Goal: Transaction & Acquisition: Purchase product/service

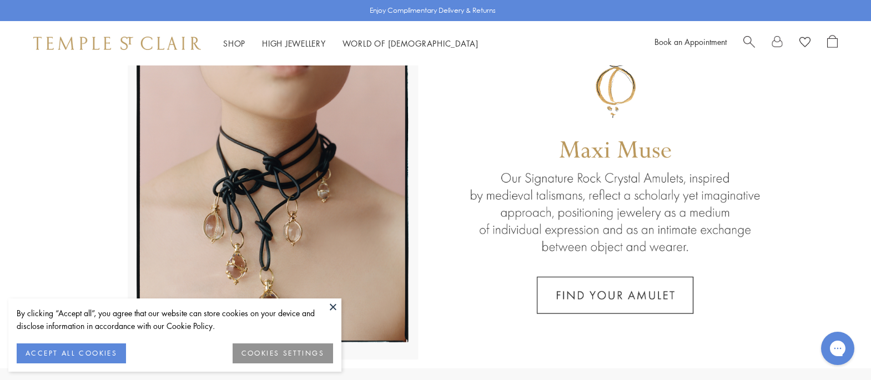
scroll to position [87, 0]
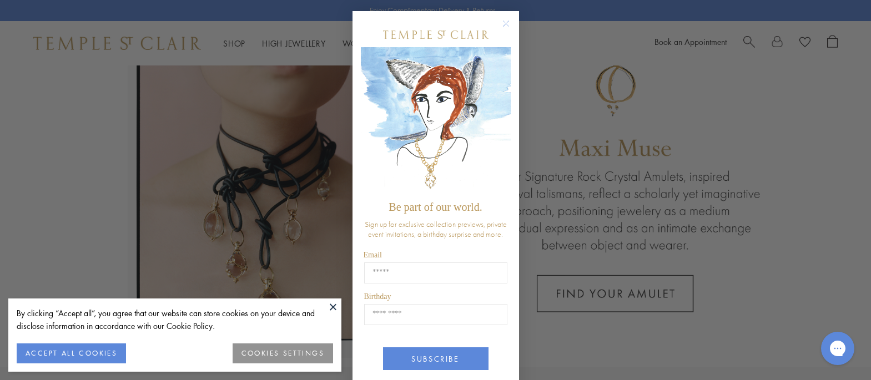
click at [501, 27] on circle "Close dialog" at bounding box center [505, 23] width 13 height 13
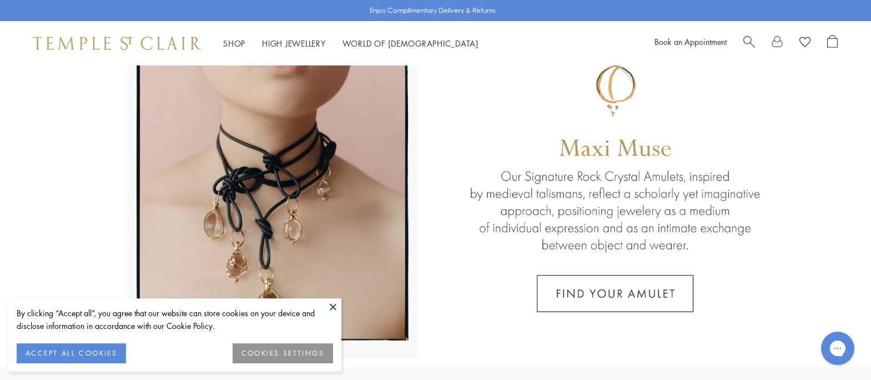
click at [73, 356] on button "ACCEPT ALL COOKIES" at bounding box center [71, 354] width 109 height 20
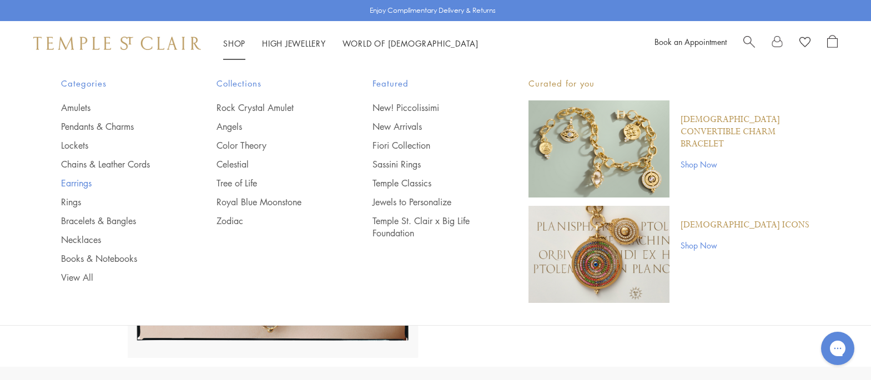
click at [75, 184] on link "Earrings" at bounding box center [117, 183] width 112 height 12
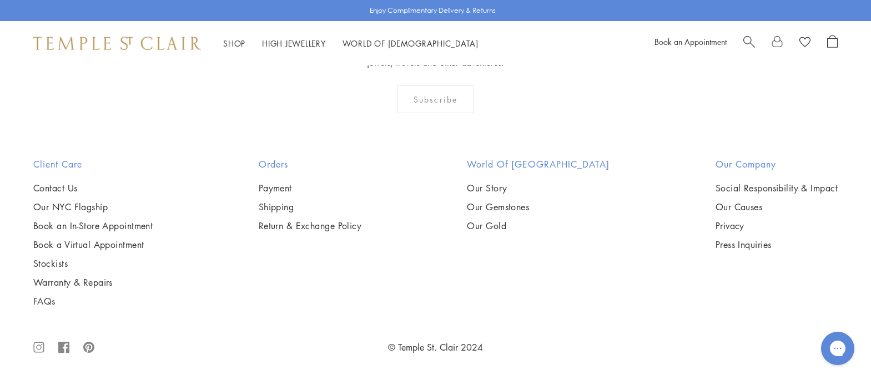
scroll to position [5988, 0]
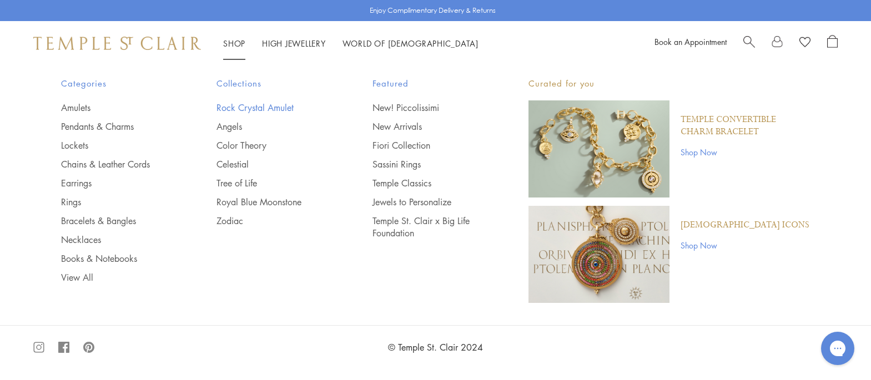
click at [228, 108] on link "Rock Crystal Amulet" at bounding box center [272, 108] width 112 height 12
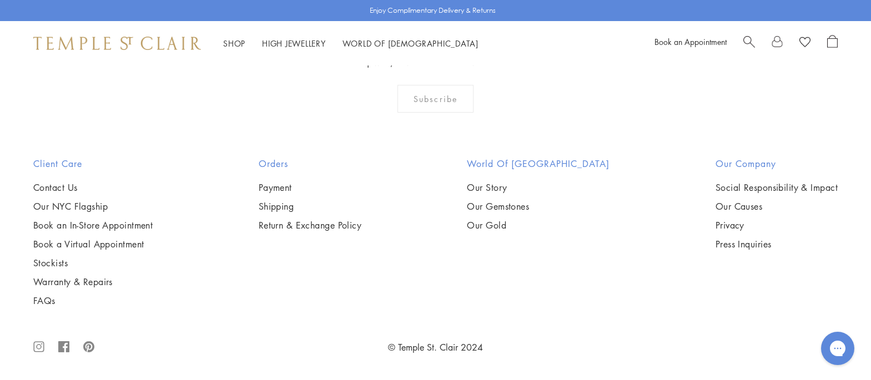
scroll to position [7080, 0]
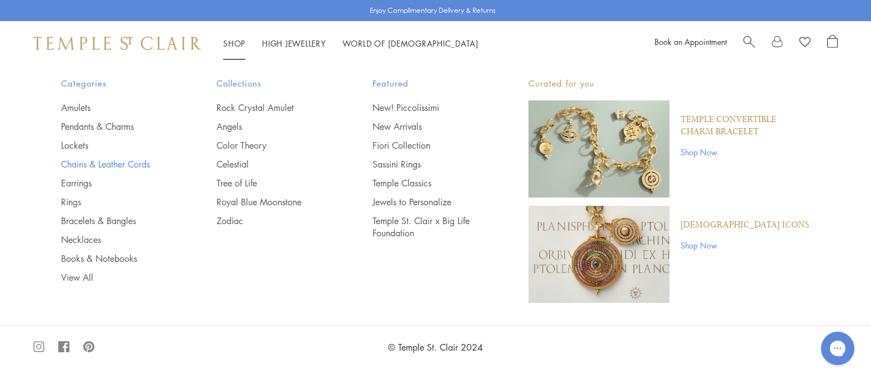
click at [72, 167] on link "Chains & Leather Cords" at bounding box center [117, 164] width 112 height 12
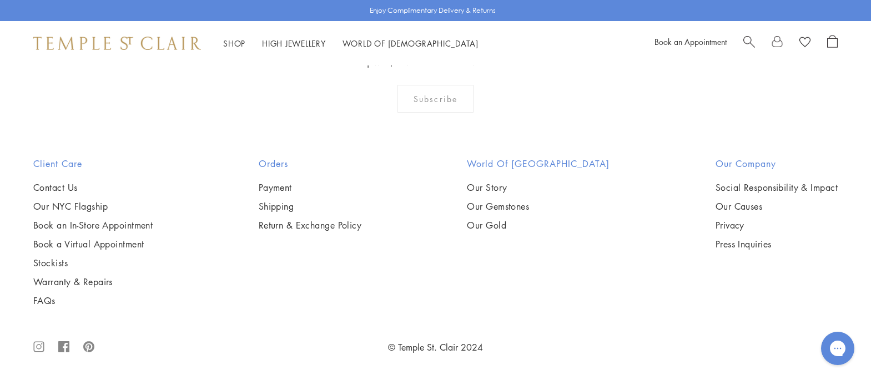
scroll to position [2500, 0]
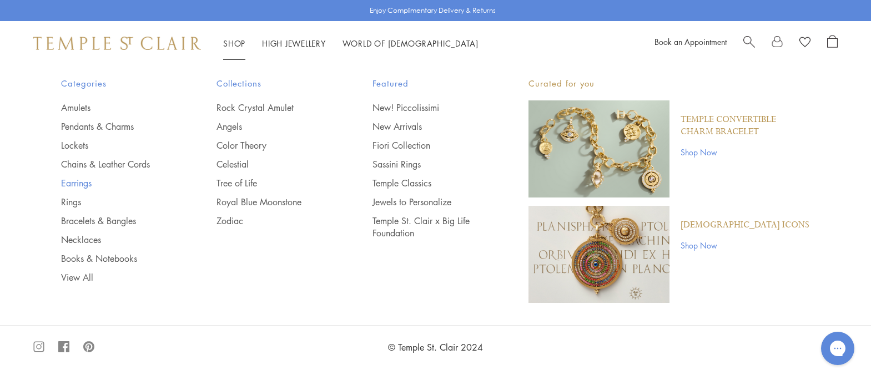
click at [79, 181] on link "Earrings" at bounding box center [117, 183] width 112 height 12
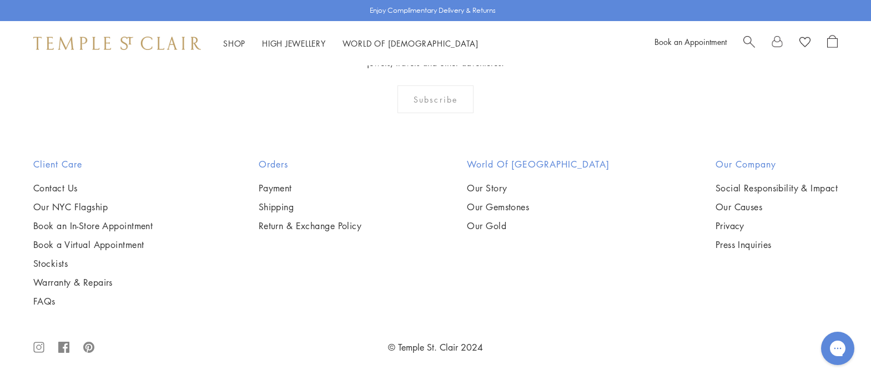
scroll to position [4437, 0]
click at [0, 0] on img at bounding box center [0, 0] width 0 height 0
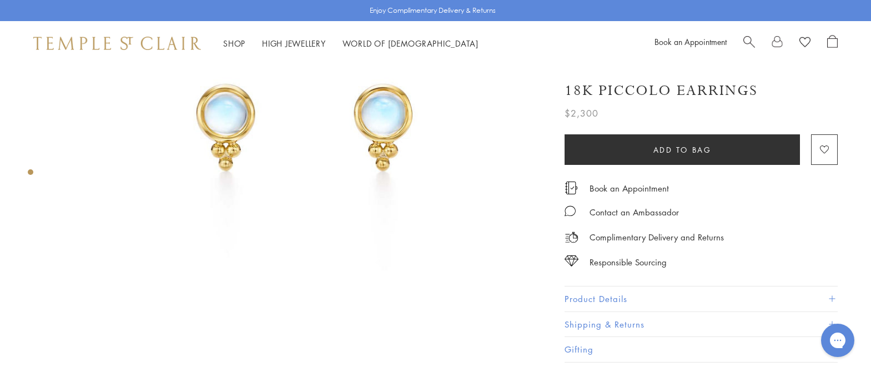
scroll to position [133, 0]
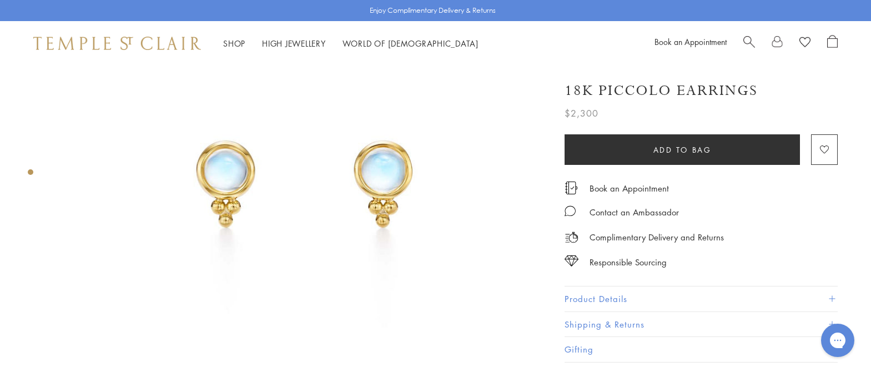
click at [586, 300] on button "Product Details" at bounding box center [701, 298] width 273 height 25
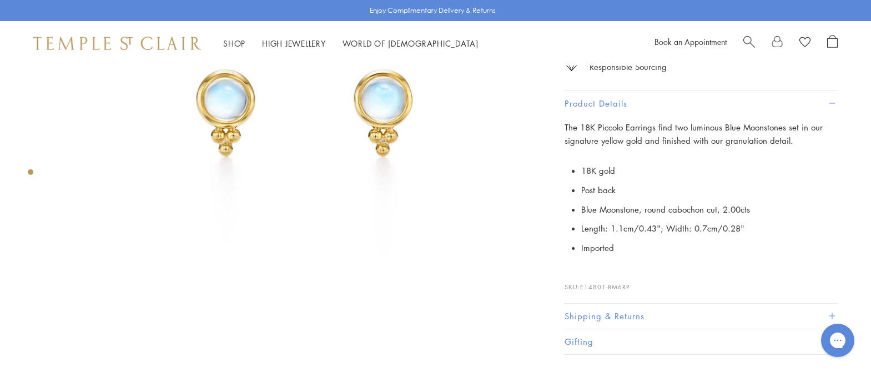
scroll to position [198, 0]
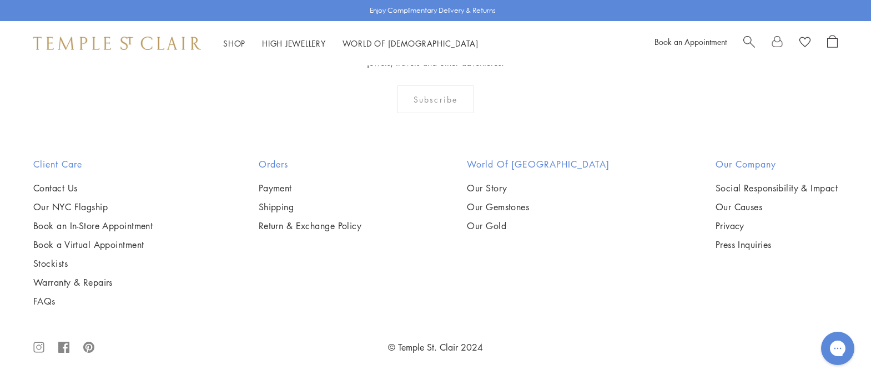
scroll to position [5927, 0]
click at [0, 0] on img at bounding box center [0, 0] width 0 height 0
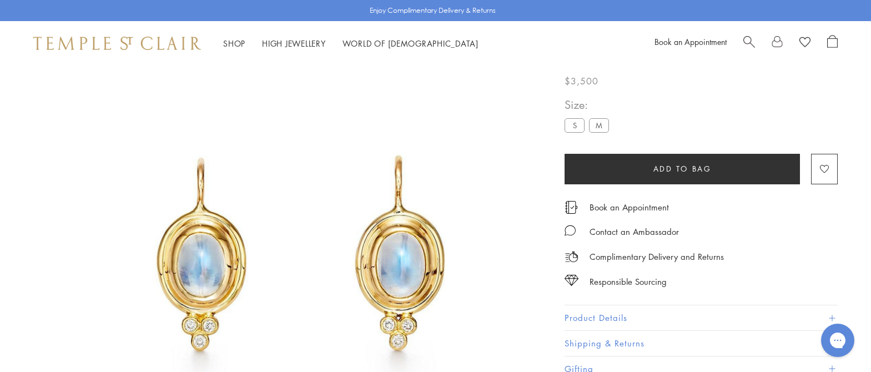
scroll to position [66, 0]
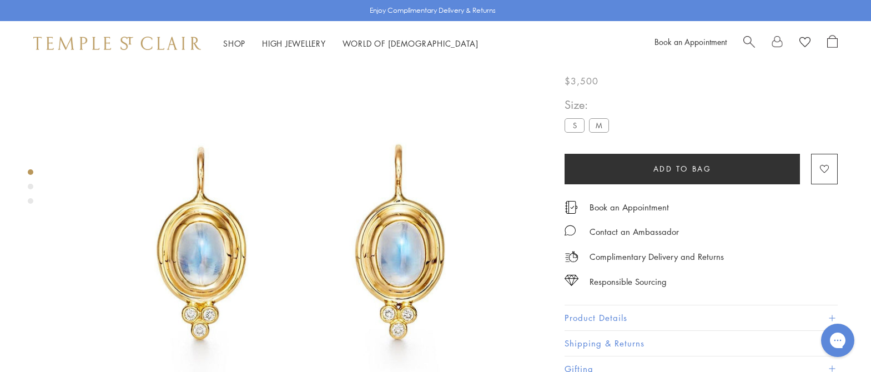
click at [598, 125] on label "M" at bounding box center [599, 125] width 20 height 14
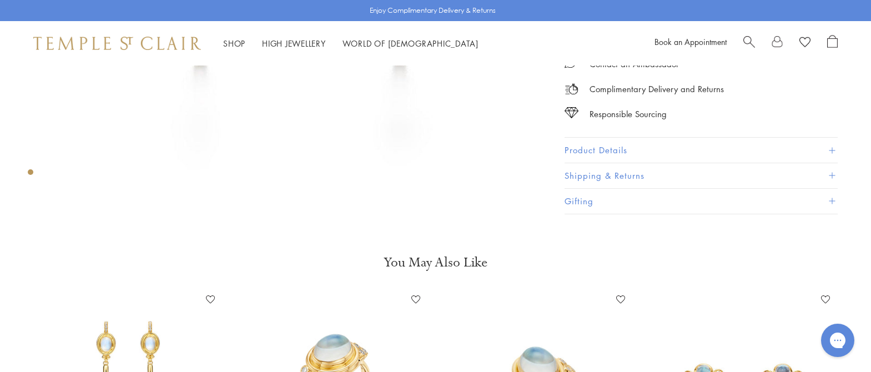
scroll to position [329, 0]
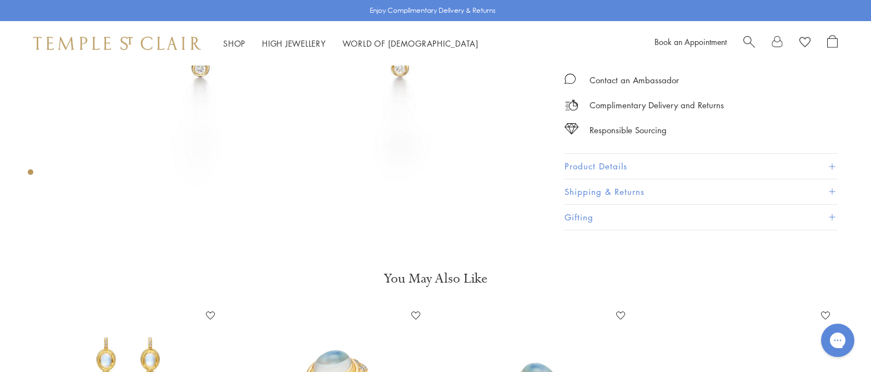
click at [571, 164] on button "Product Details" at bounding box center [701, 166] width 273 height 25
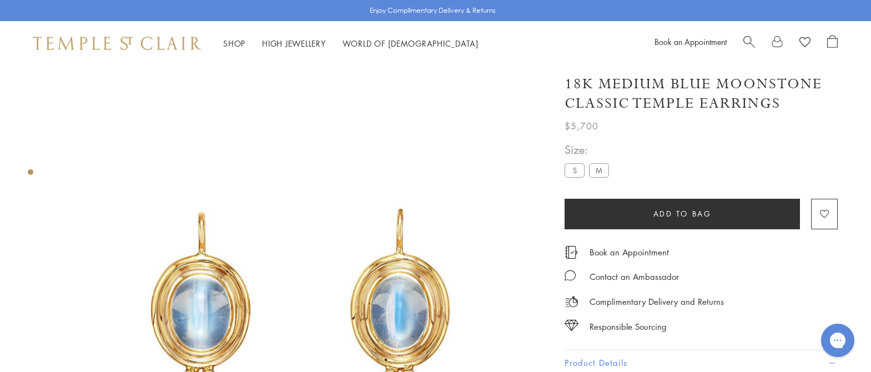
scroll to position [0, 0]
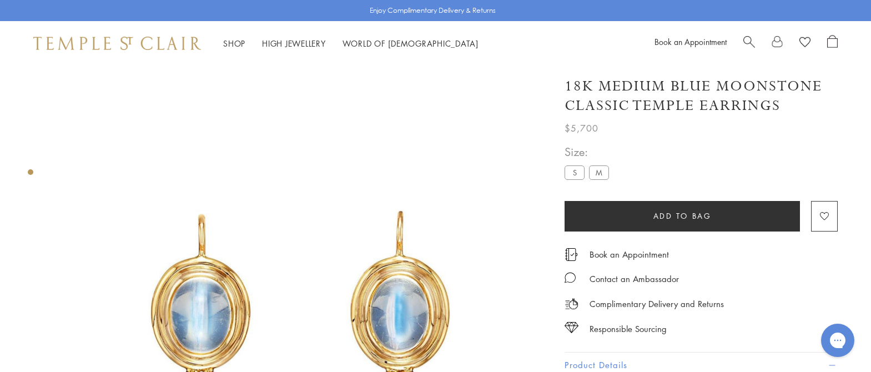
click at [571, 173] on label "S" at bounding box center [575, 172] width 20 height 14
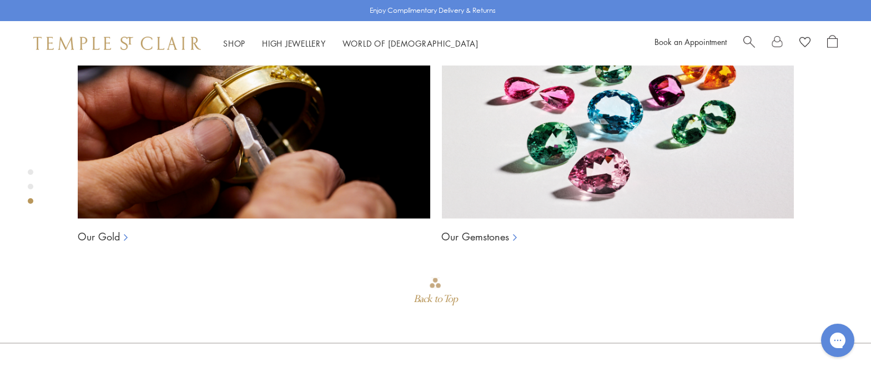
scroll to position [1053, 0]
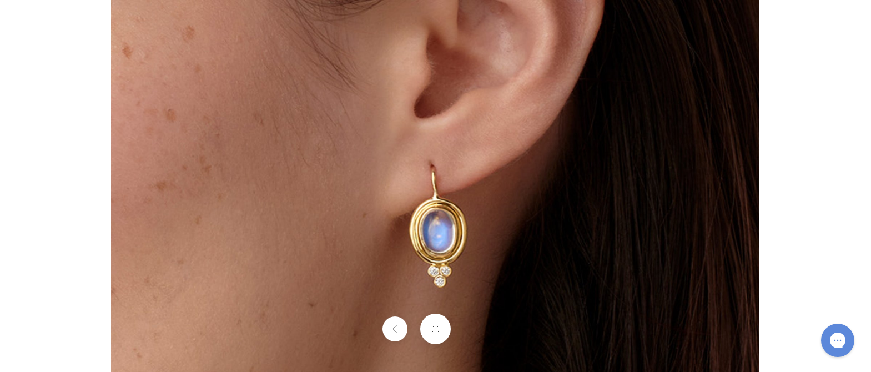
click at [478, 218] on img at bounding box center [435, 185] width 648 height 649
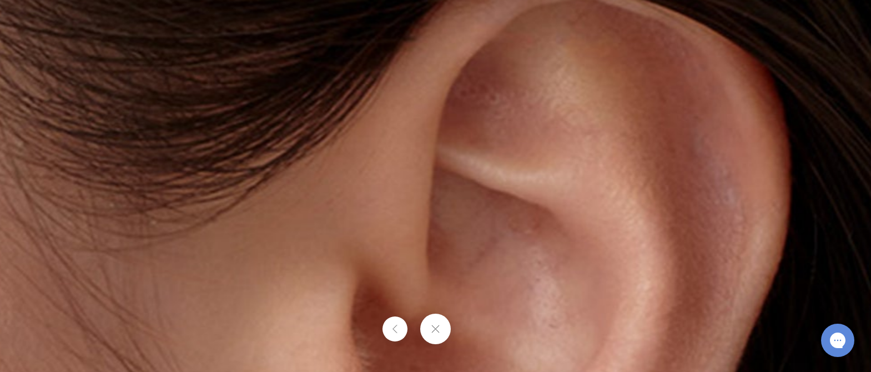
click at [433, 327] on button at bounding box center [435, 329] width 31 height 31
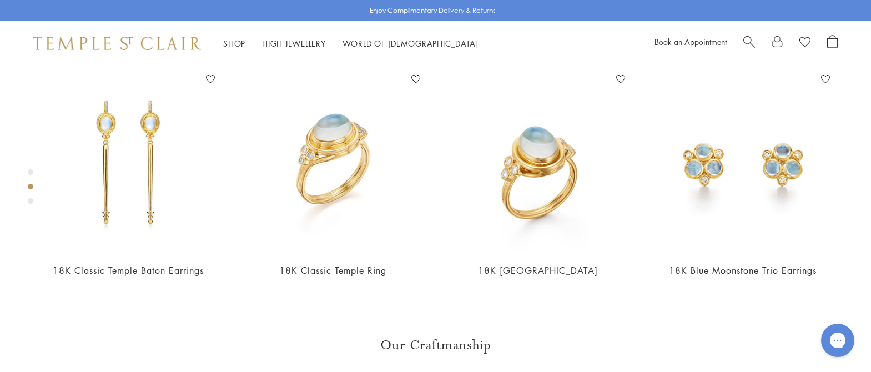
scroll to position [473, 0]
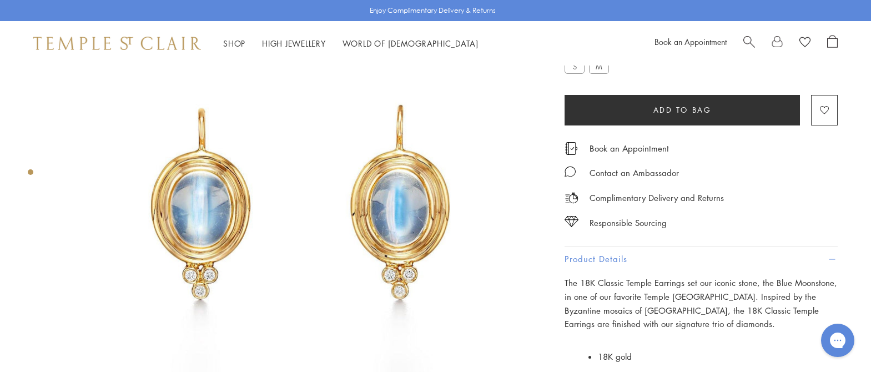
scroll to position [58, 0]
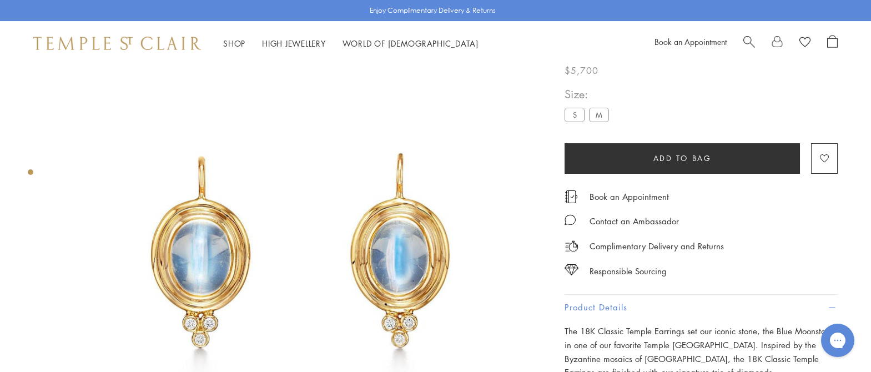
click at [571, 114] on label "S" at bounding box center [575, 115] width 20 height 14
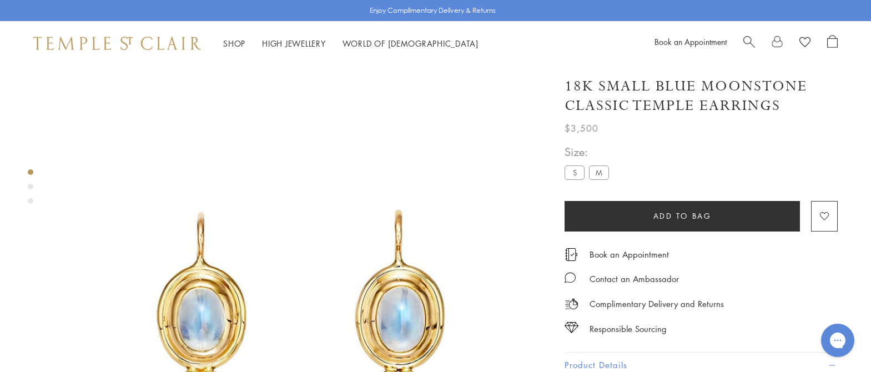
click at [574, 175] on label "S" at bounding box center [575, 172] width 20 height 14
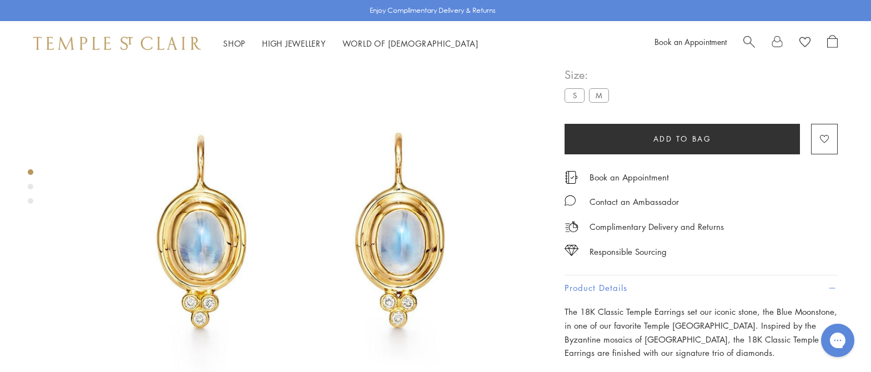
scroll to position [80, 0]
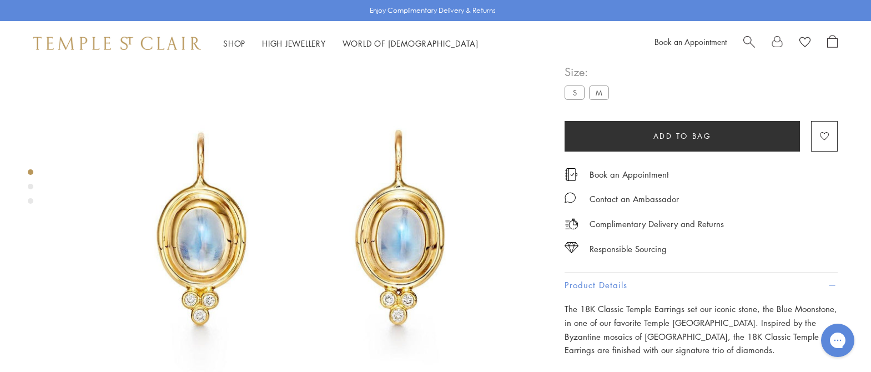
click at [31, 188] on div "Product gallery navigation" at bounding box center [31, 187] width 6 height 6
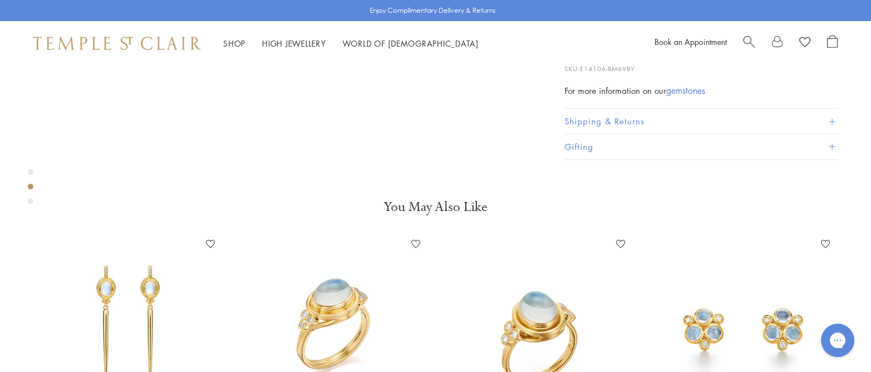
scroll to position [515, 0]
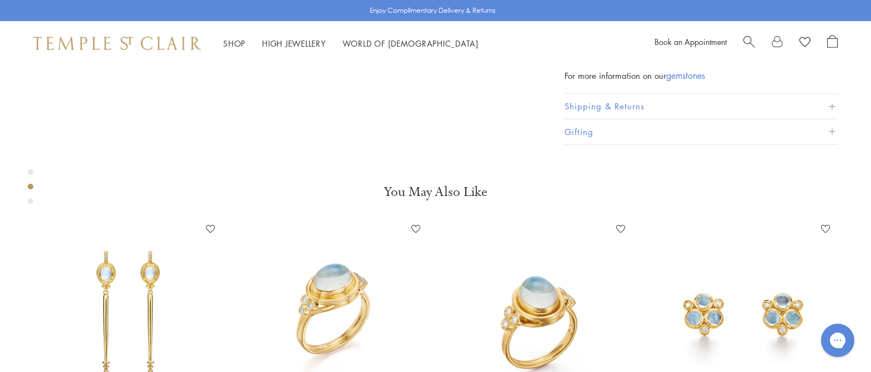
click at [31, 199] on div "Product gallery navigation" at bounding box center [31, 201] width 6 height 6
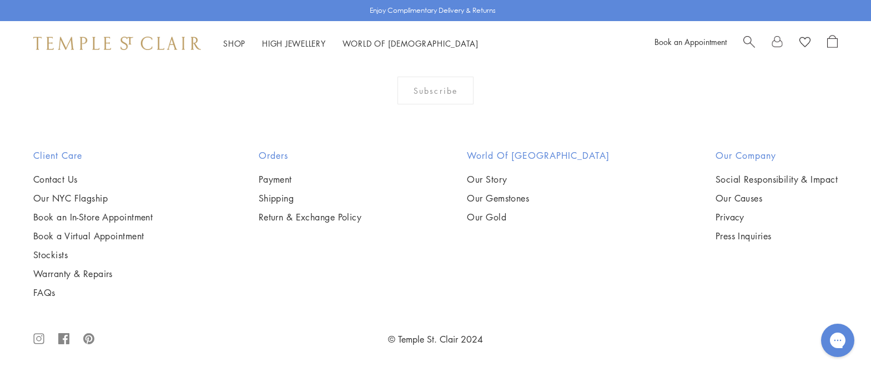
scroll to position [1836, 0]
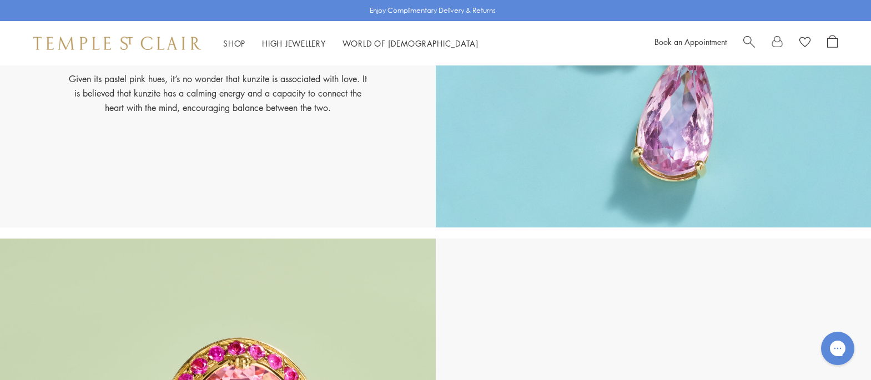
scroll to position [6109, 0]
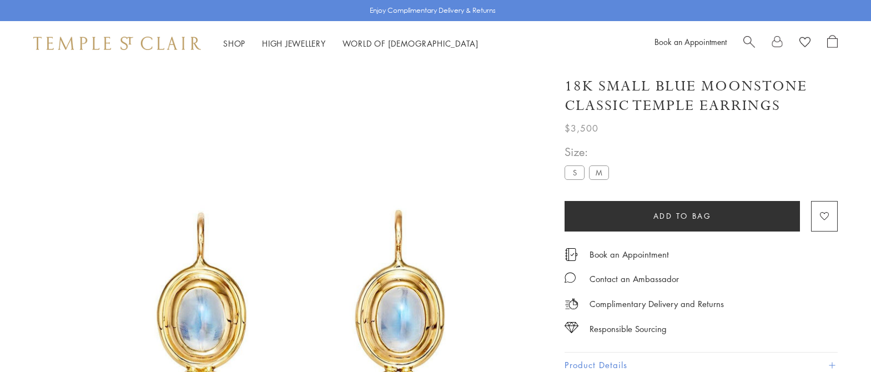
scroll to position [1836, 0]
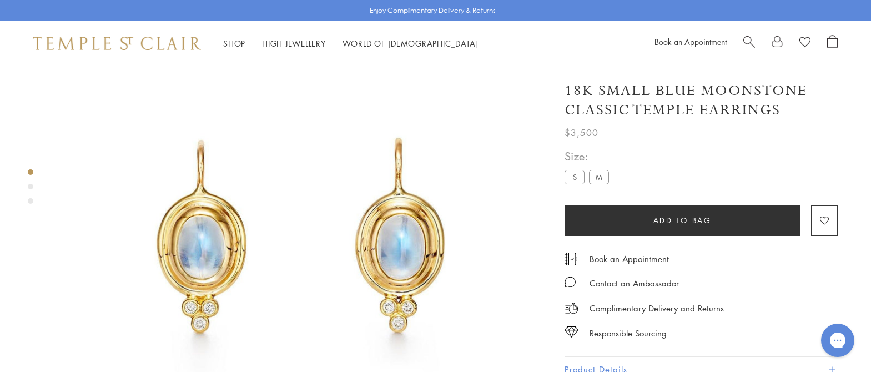
scroll to position [66, 0]
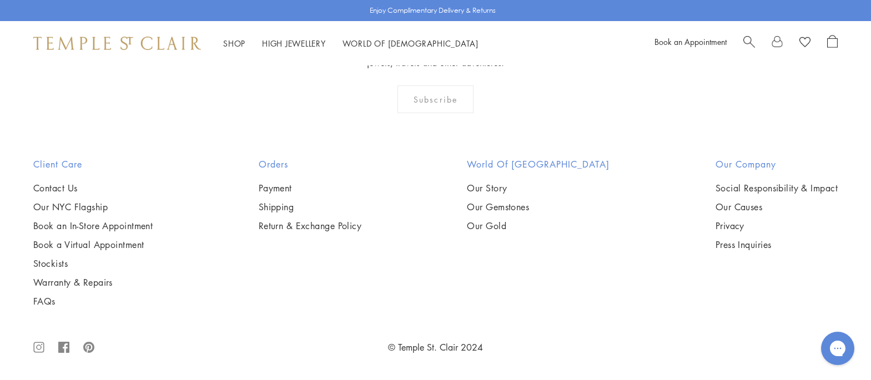
scroll to position [5500, 0]
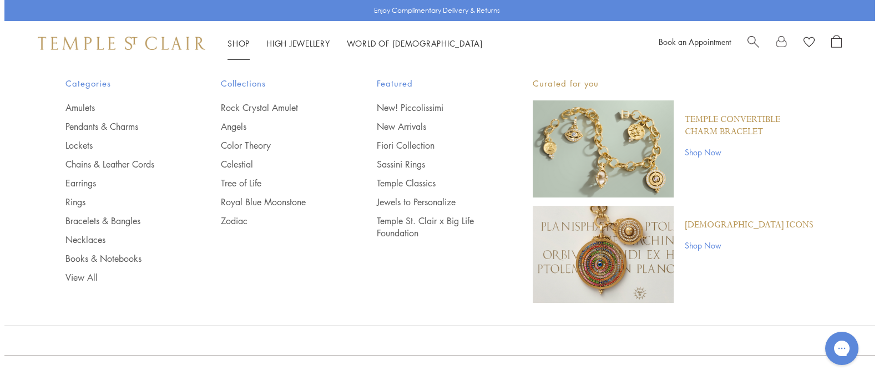
scroll to position [218, 0]
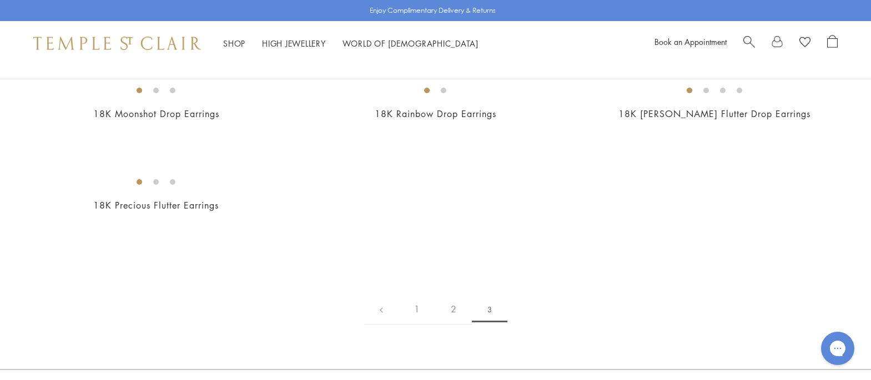
click at [747, 41] on span "Search" at bounding box center [749, 41] width 12 height 12
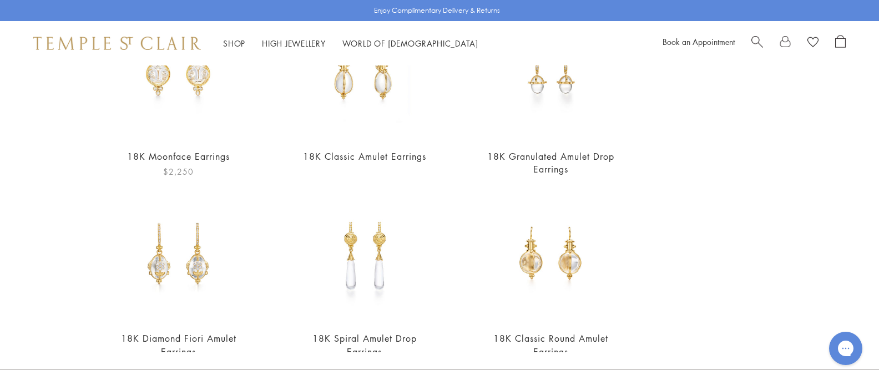
scroll to position [180, 0]
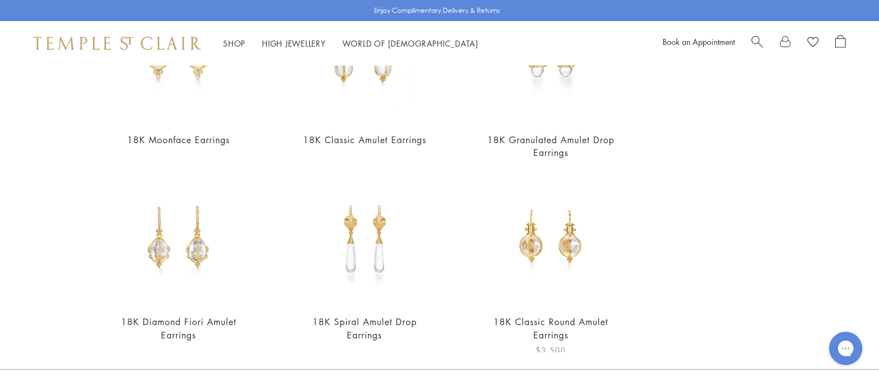
type input "**********"
click at [557, 253] on img at bounding box center [551, 239] width 130 height 130
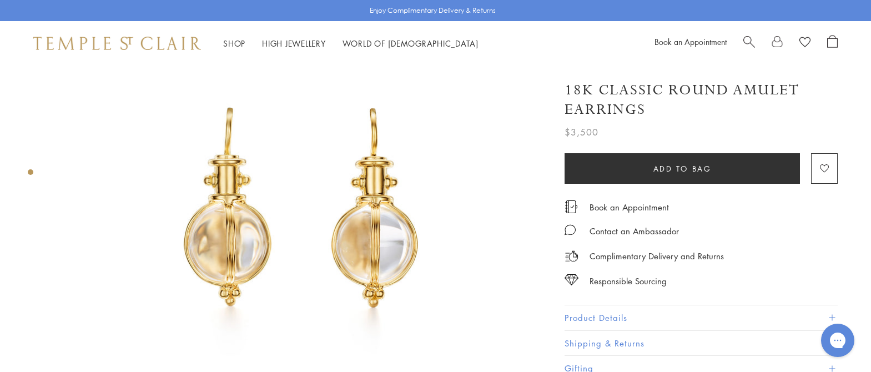
scroll to position [291, 0]
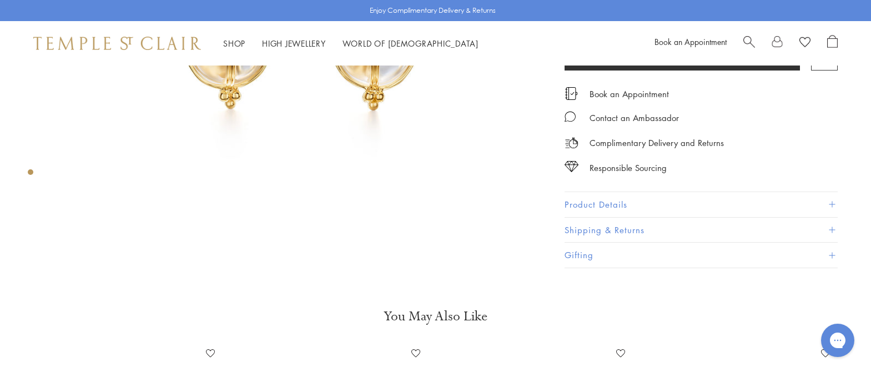
click at [578, 207] on button "Product Details" at bounding box center [701, 204] width 273 height 25
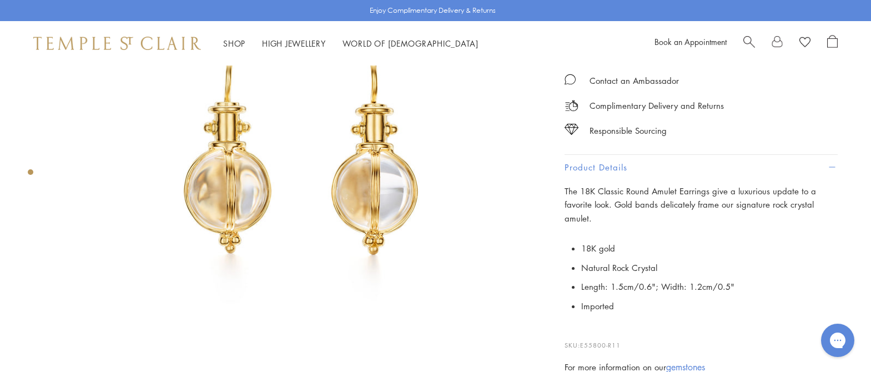
scroll to position [260, 0]
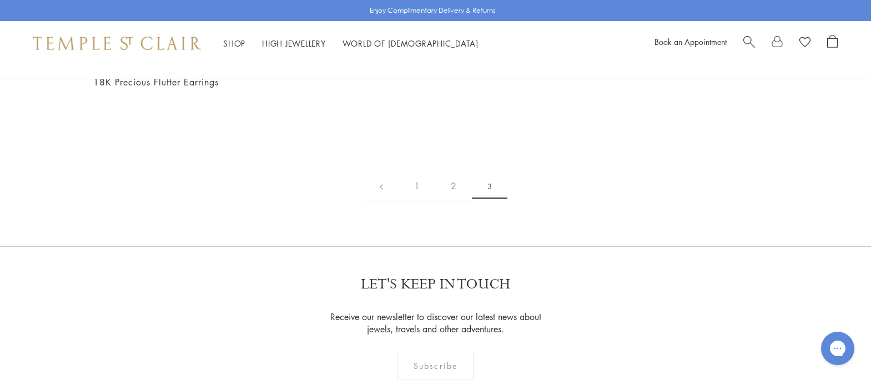
scroll to position [234, 0]
